Goal: Information Seeking & Learning: Learn about a topic

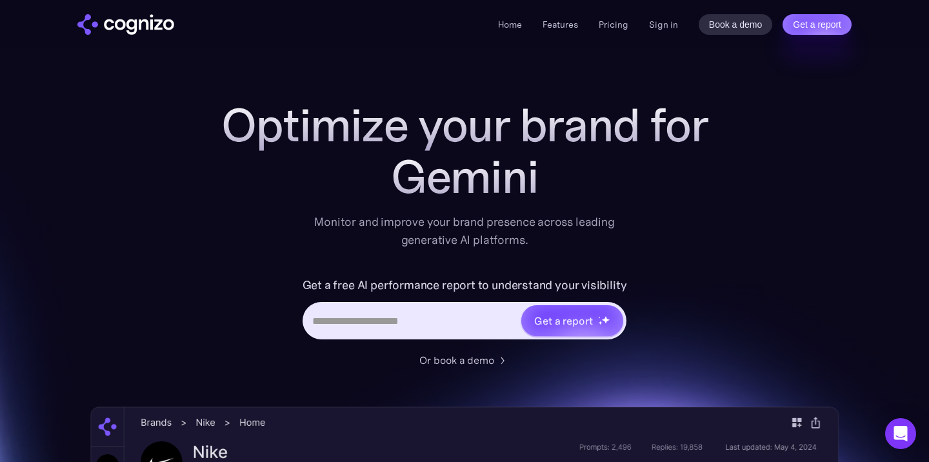
click at [301, 288] on div "Get a free AI performance report to understand your visibility Get a report" at bounding box center [465, 313] width 516 height 77
click at [376, 143] on h1 "Optimize your brand for" at bounding box center [465, 125] width 516 height 52
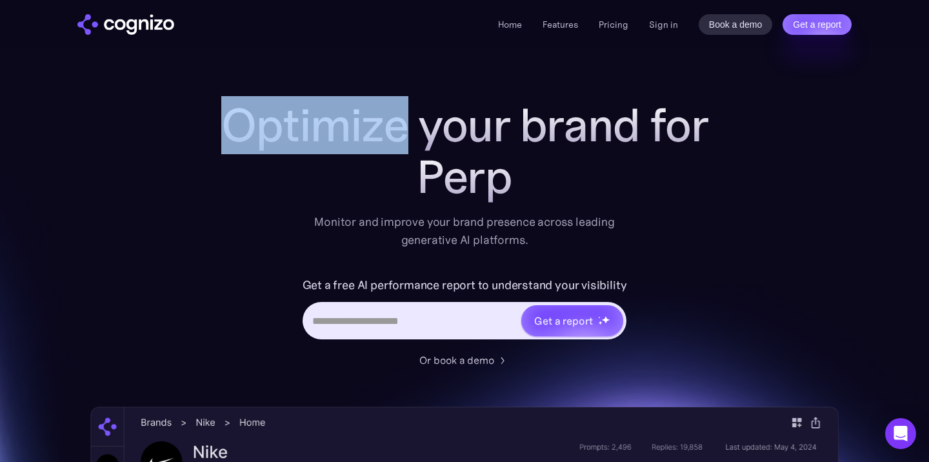
click at [376, 143] on h1 "Optimize your brand for" at bounding box center [465, 125] width 516 height 52
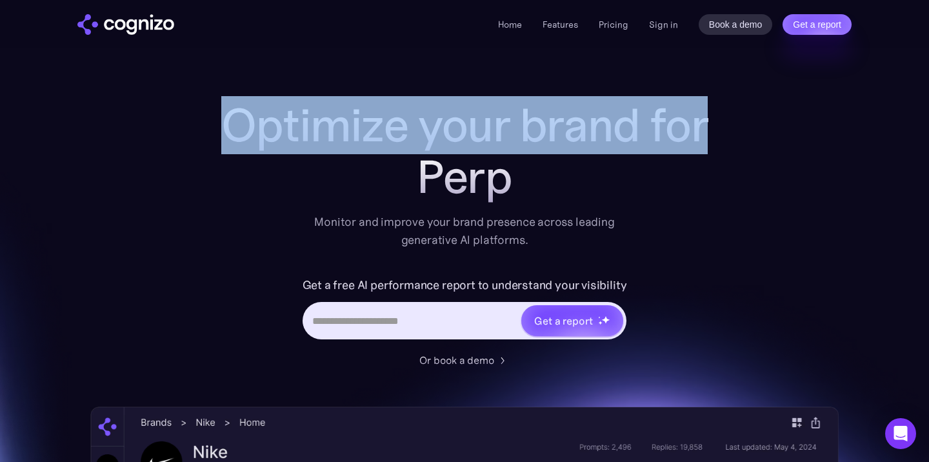
click at [376, 143] on h1 "Optimize your brand for" at bounding box center [465, 125] width 516 height 52
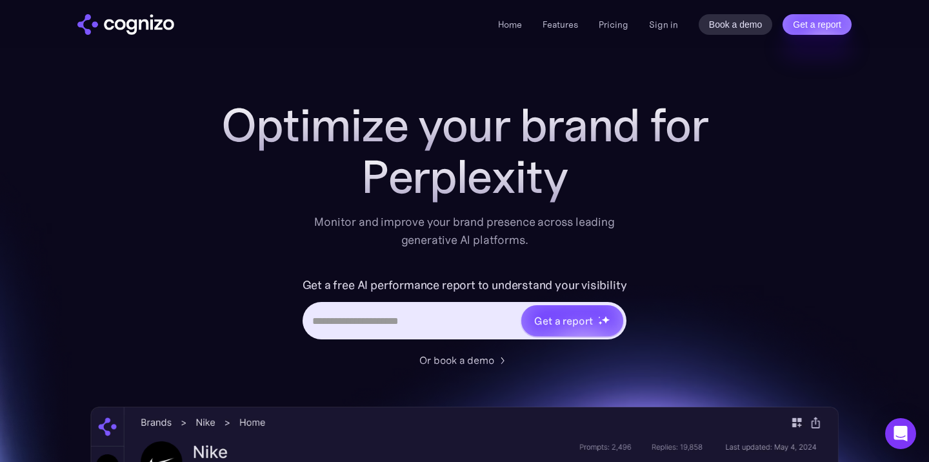
click at [516, 207] on div "Optimize your brand for Perplexity Monitor and improve your brand presence acro…" at bounding box center [465, 174] width 516 height 150
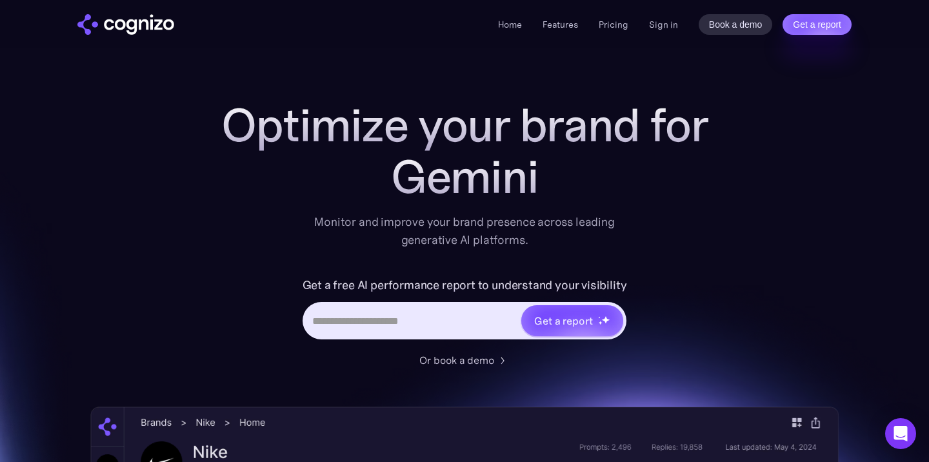
scroll to position [128, 0]
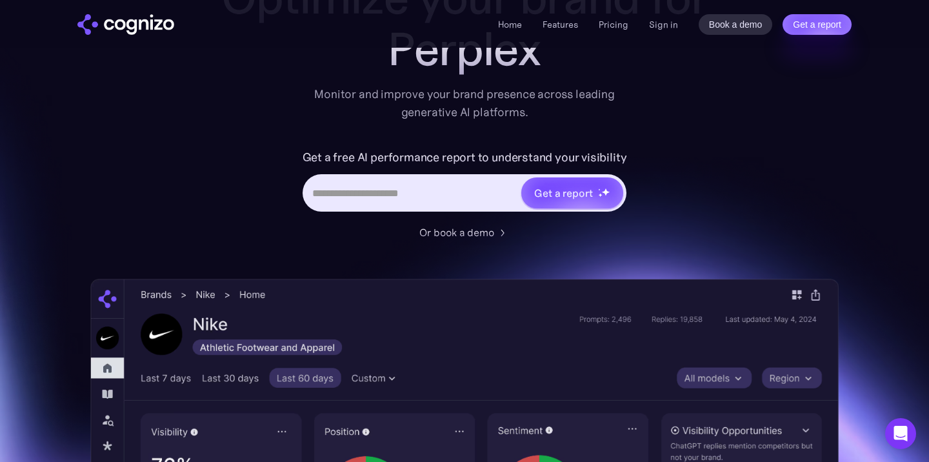
drag, startPoint x: 185, startPoint y: 272, endPoint x: 342, endPoint y: 259, distance: 157.4
click at [339, 260] on div "Optimize your brand for Perplex Monitor and improve your brand presence across …" at bounding box center [464, 396] width 749 height 848
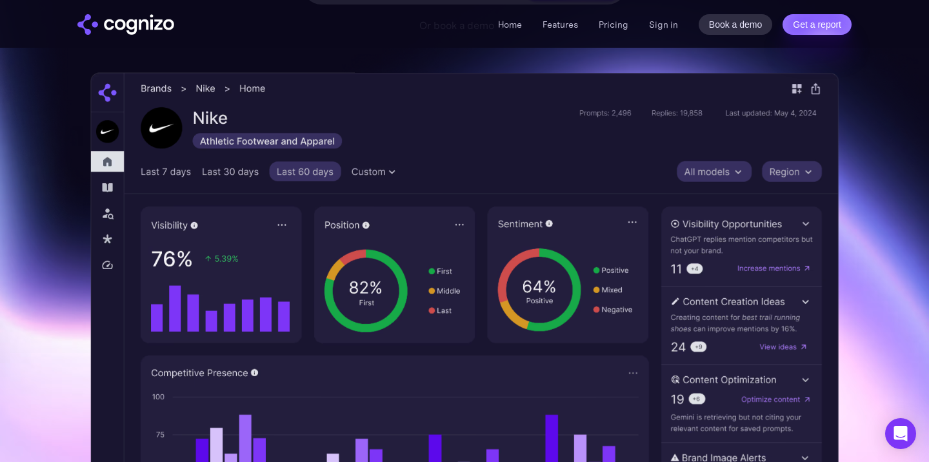
scroll to position [210, 0]
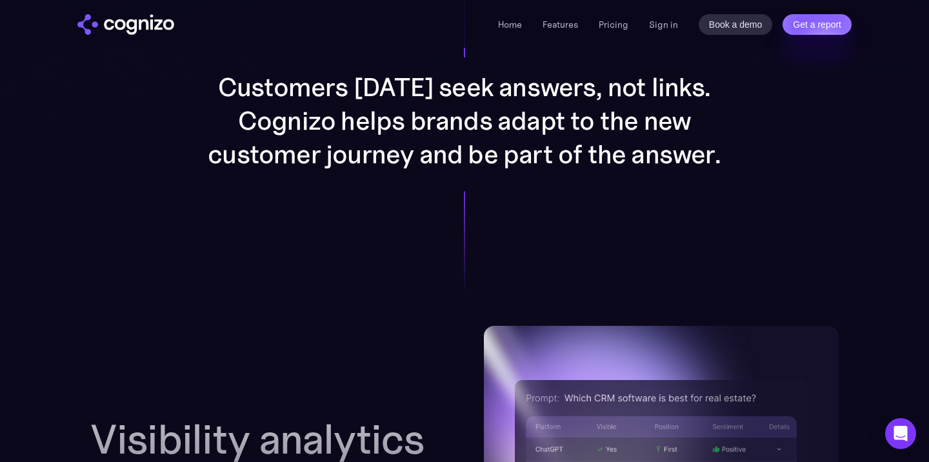
scroll to position [1083, 0]
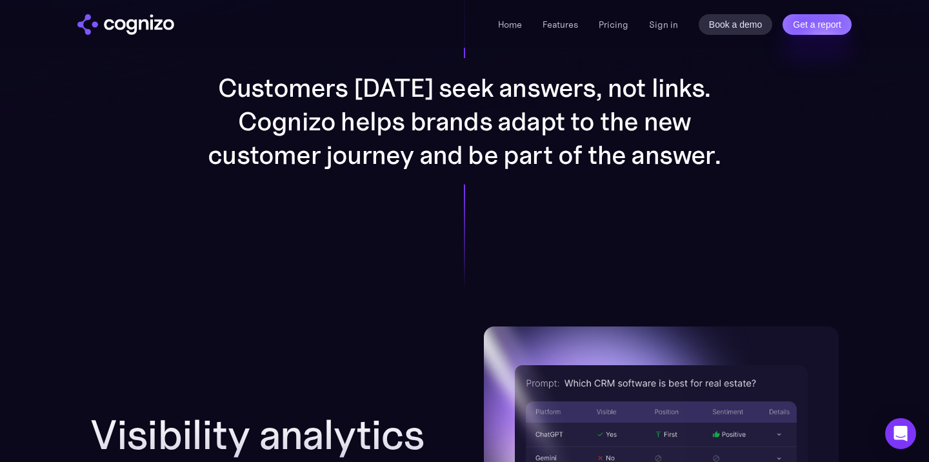
drag, startPoint x: 359, startPoint y: 167, endPoint x: 435, endPoint y: 114, distance: 93.1
click at [359, 154] on p "Customers [DATE] seek answers, not links. Cognizo helps brands adapt to the new…" at bounding box center [465, 121] width 516 height 101
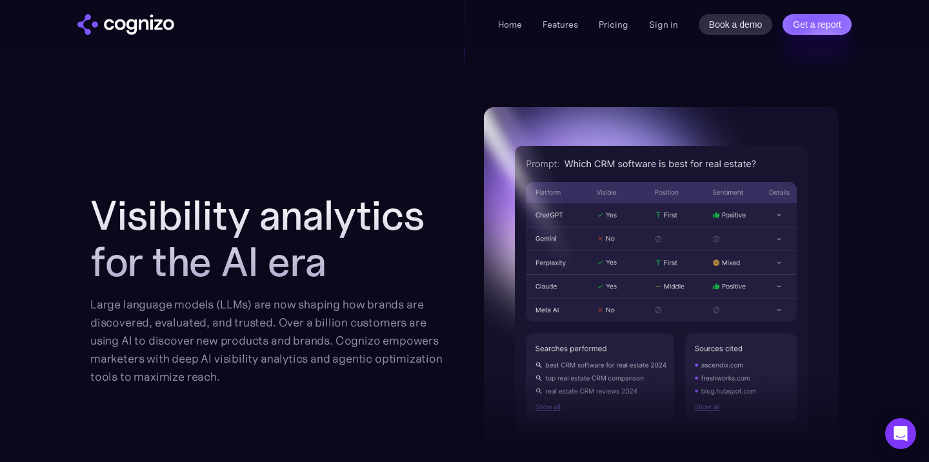
scroll to position [1312, 0]
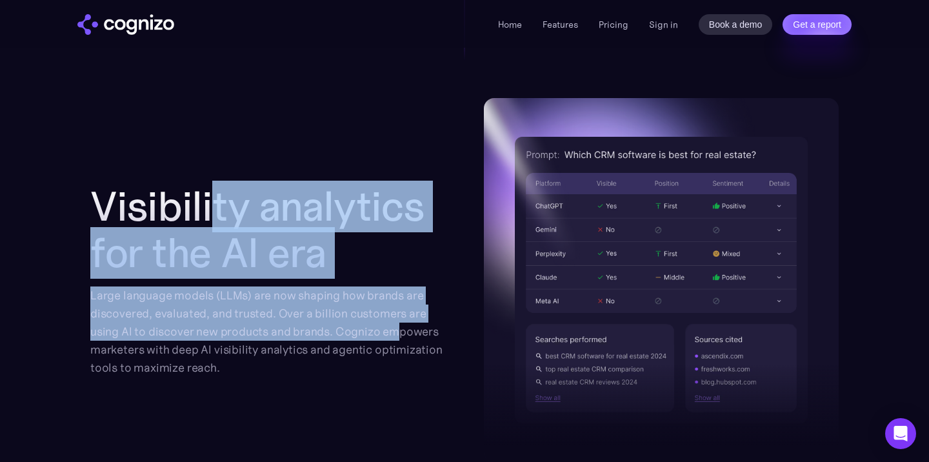
drag, startPoint x: 210, startPoint y: 232, endPoint x: 397, endPoint y: 336, distance: 213.2
click at [398, 336] on div "Visibility analytics for the AI era Large language models (LLMs) are now shapin…" at bounding box center [267, 280] width 355 height 194
click at [565, 153] on img at bounding box center [661, 280] width 355 height 364
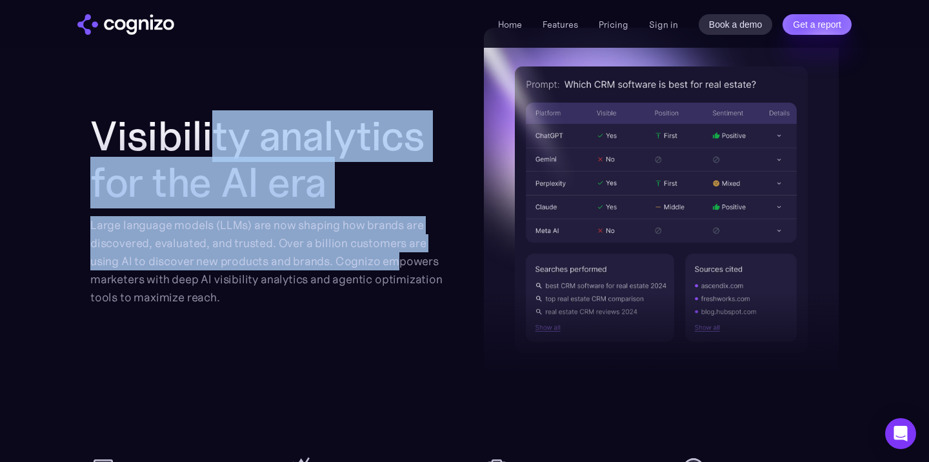
scroll to position [1368, 0]
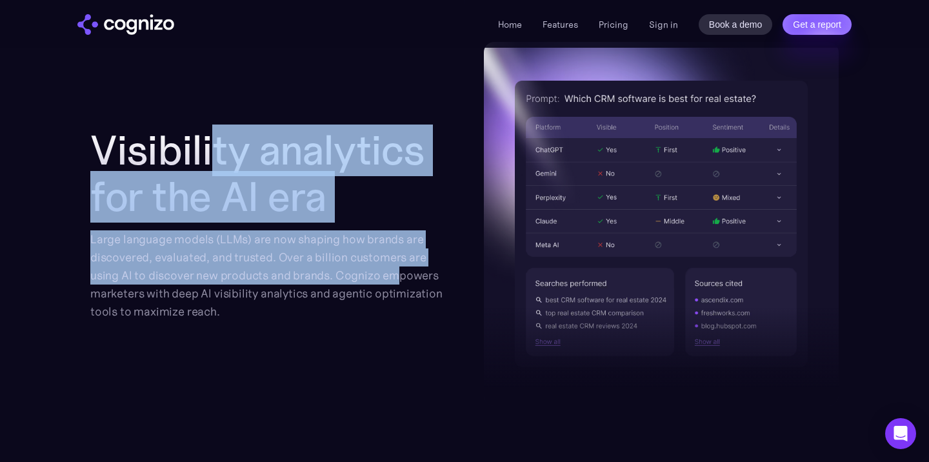
click at [341, 183] on h2 "Visibility analytics for the AI era" at bounding box center [267, 173] width 355 height 93
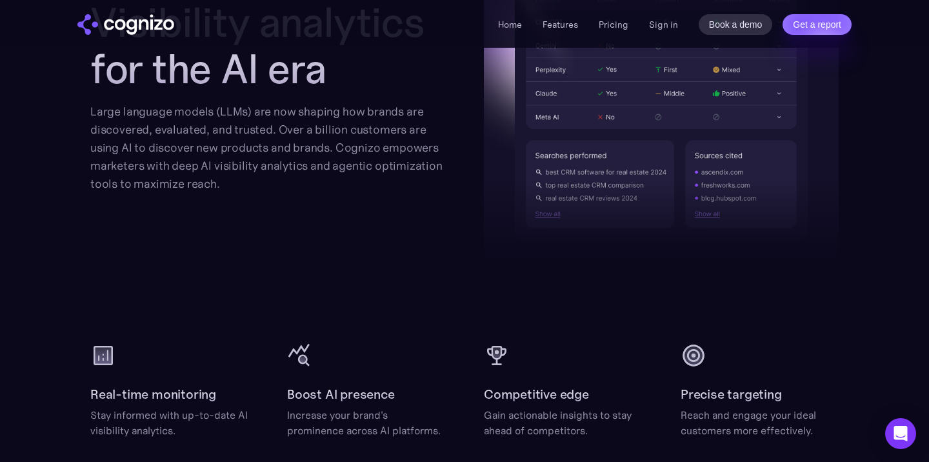
scroll to position [1759, 0]
